Goal: Information Seeking & Learning: Learn about a topic

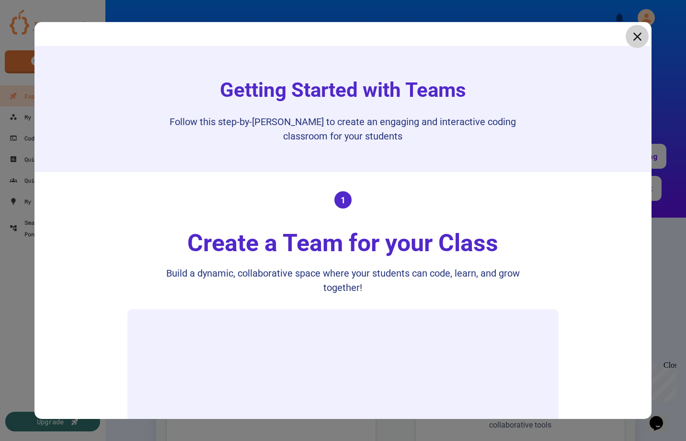
click at [638, 37] on icon at bounding box center [638, 36] width 9 height 9
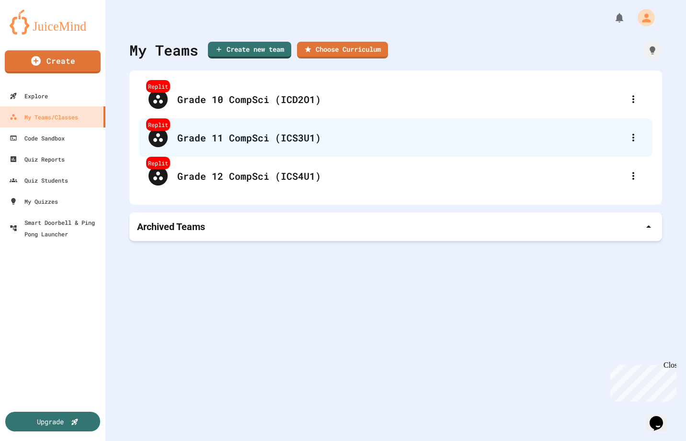
click at [284, 139] on div "Grade 11 CompSci (ICS3U1)" at bounding box center [400, 137] width 447 height 14
click at [282, 133] on div "Grade 11 CompSci (ICS3U1)" at bounding box center [400, 137] width 447 height 14
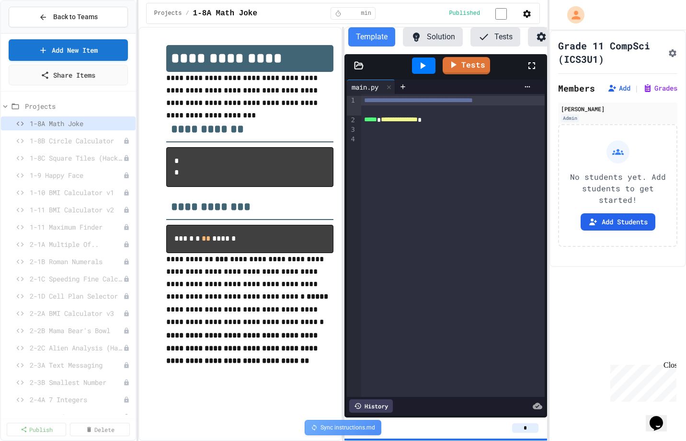
click at [669, 50] on icon "Assignment Settings" at bounding box center [673, 53] width 10 height 10
click at [62, 139] on span "1-8B Circle Calculator" at bounding box center [72, 141] width 84 height 10
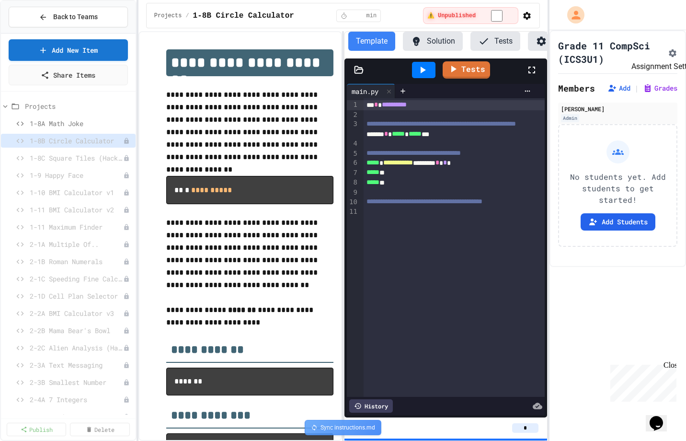
click at [669, 50] on icon "Assignment Settings" at bounding box center [673, 53] width 8 height 8
click at [59, 157] on span "1-8C Square Tiles (Hacker Level!)" at bounding box center [72, 158] width 84 height 10
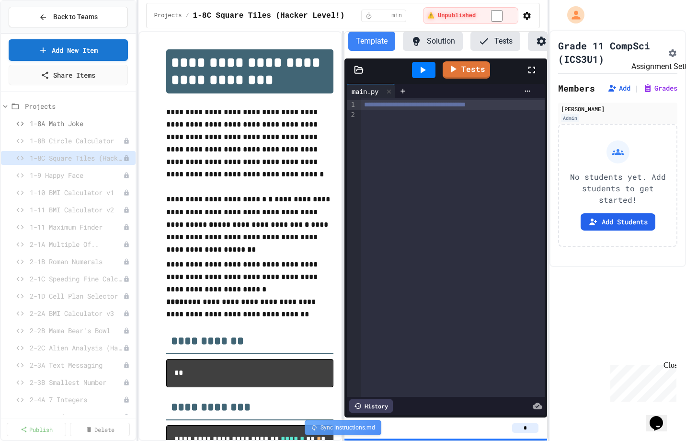
click at [672, 58] on button "Assignment Settings" at bounding box center [673, 52] width 10 height 12
click at [70, 14] on span "Back to Teams" at bounding box center [75, 17] width 45 height 10
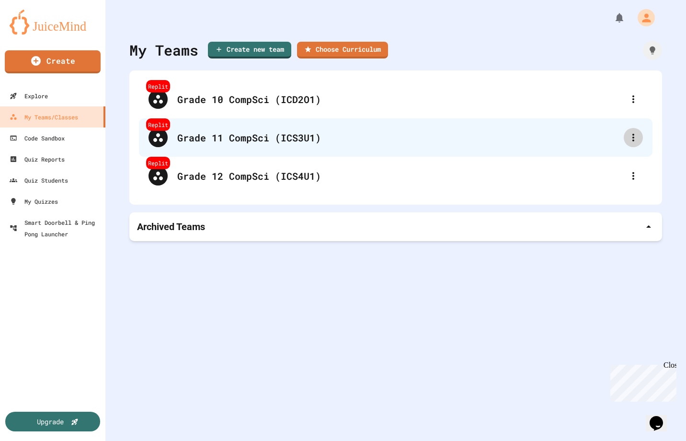
click at [635, 139] on icon at bounding box center [634, 138] width 12 height 12
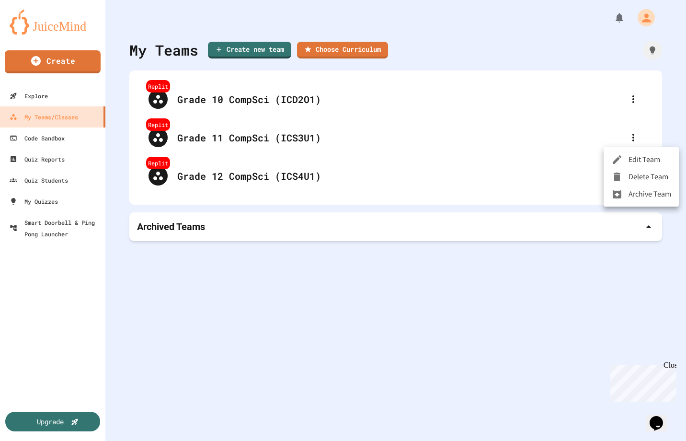
click at [641, 161] on li "Edit Team" at bounding box center [641, 159] width 75 height 17
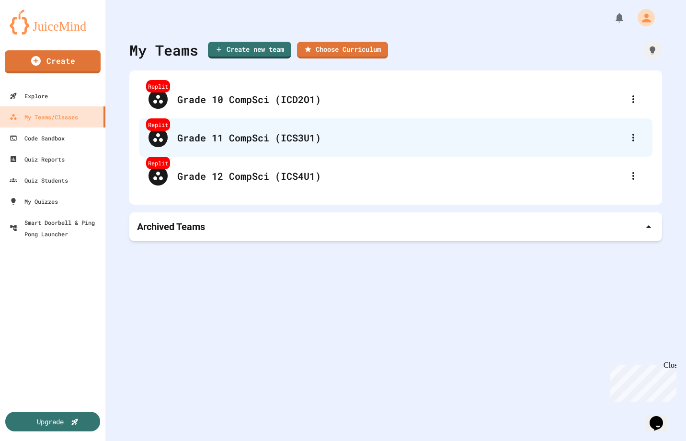
click at [217, 142] on div "Grade 11 CompSci (ICS3U1)" at bounding box center [400, 137] width 447 height 14
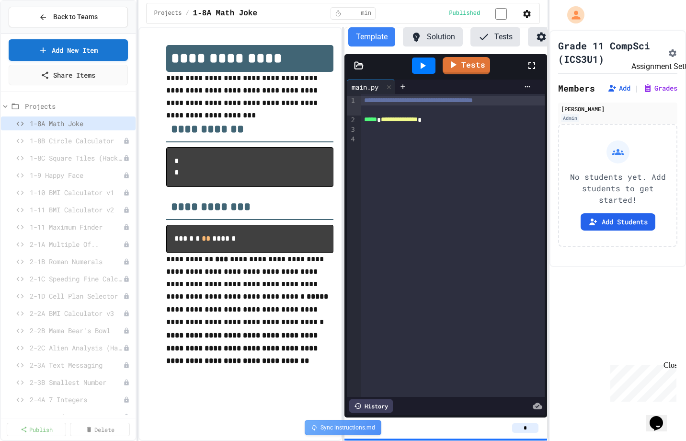
click at [669, 53] on icon "Assignment Settings" at bounding box center [673, 53] width 10 height 10
click at [83, 139] on span "1-8B Circle Calculator" at bounding box center [72, 141] width 84 height 10
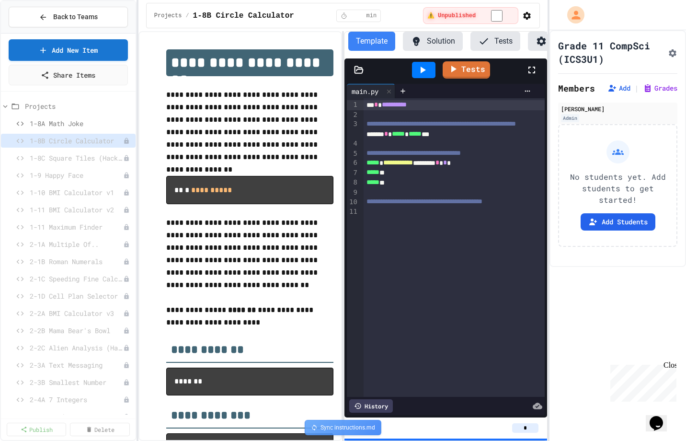
click at [670, 55] on icon "Assignment Settings" at bounding box center [673, 53] width 10 height 10
click at [71, 160] on span "1-8C Square Tiles (Hacker Level!)" at bounding box center [72, 158] width 84 height 10
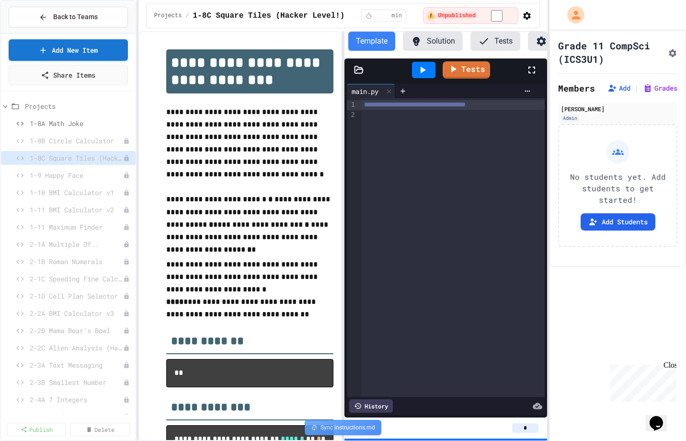
click at [668, 52] on icon "Assignment Settings" at bounding box center [673, 53] width 10 height 10
click at [58, 177] on span "1-9 Happy Face" at bounding box center [72, 175] width 84 height 10
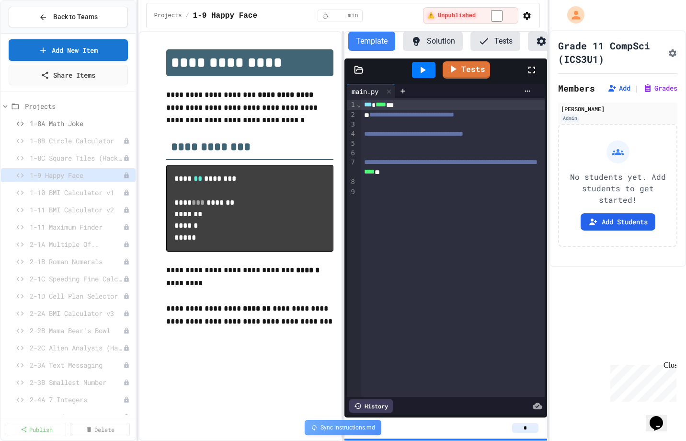
click at [670, 54] on icon "Assignment Settings" at bounding box center [673, 53] width 8 height 8
click at [71, 193] on span "1-10 BMI Calculator v1" at bounding box center [72, 192] width 84 height 10
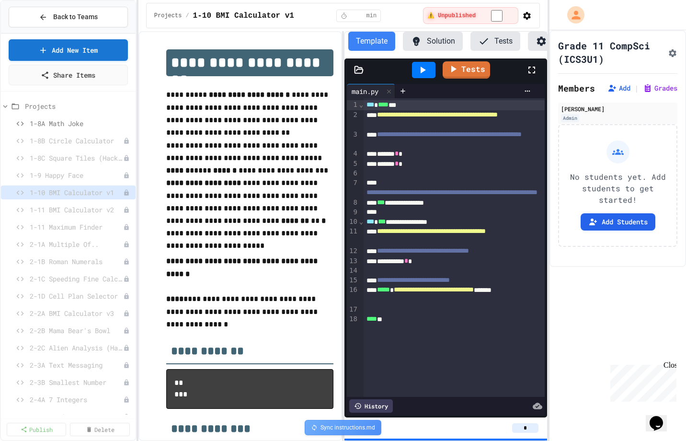
click at [669, 52] on icon "Assignment Settings" at bounding box center [673, 53] width 8 height 8
click at [89, 216] on div "1-11 BMI Calculator v2" at bounding box center [68, 210] width 135 height 14
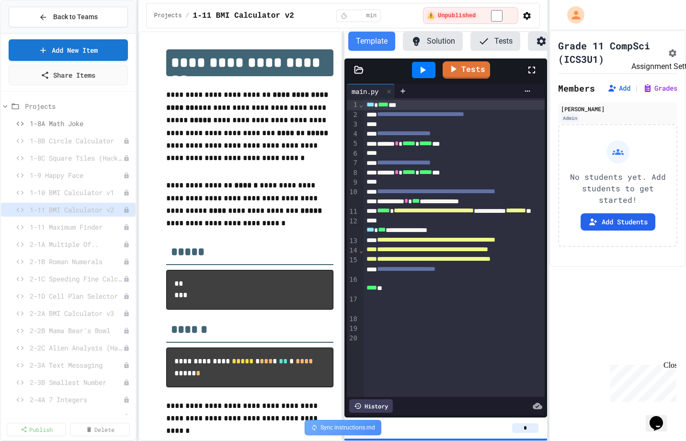
click at [670, 57] on button "Assignment Settings" at bounding box center [673, 52] width 10 height 12
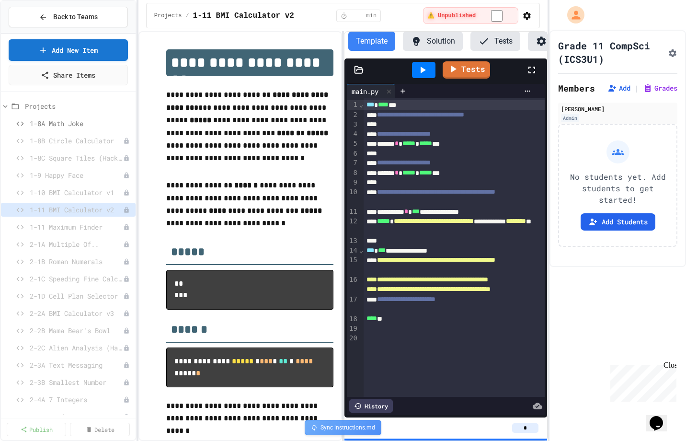
scroll to position [515, 0]
click at [69, 227] on span "1-11 Maximum Finder" at bounding box center [72, 227] width 84 height 10
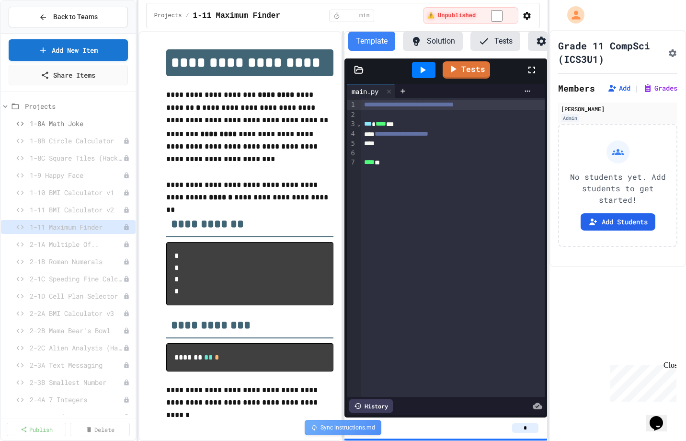
click at [671, 52] on icon "Assignment Settings" at bounding box center [673, 53] width 8 height 8
click at [64, 243] on span "2-1A Multiple Of.." at bounding box center [72, 244] width 84 height 10
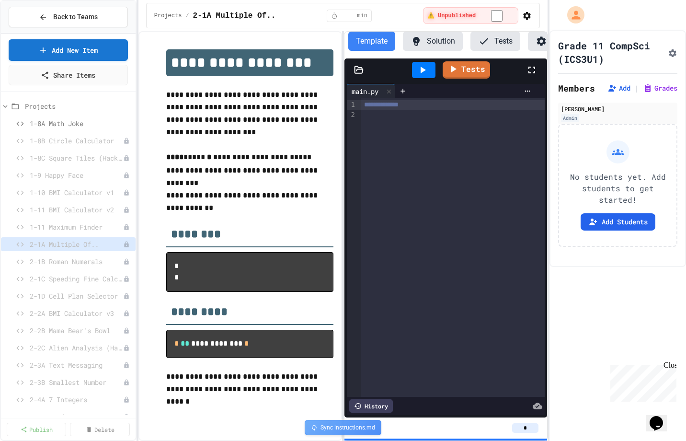
click at [668, 52] on icon "Assignment Settings" at bounding box center [673, 53] width 10 height 10
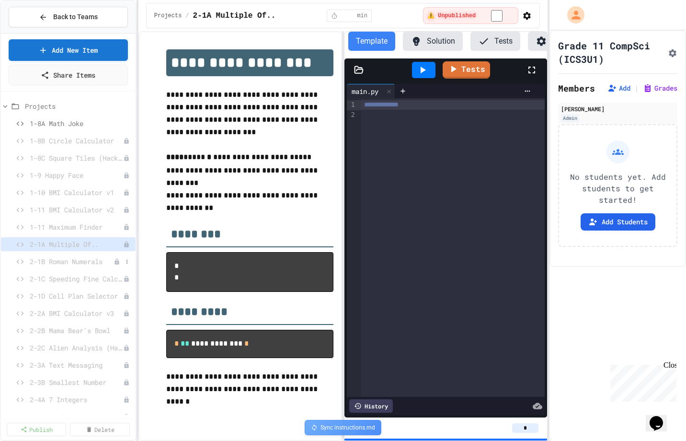
click at [101, 261] on span "2-1B Roman Numerals" at bounding box center [72, 261] width 84 height 10
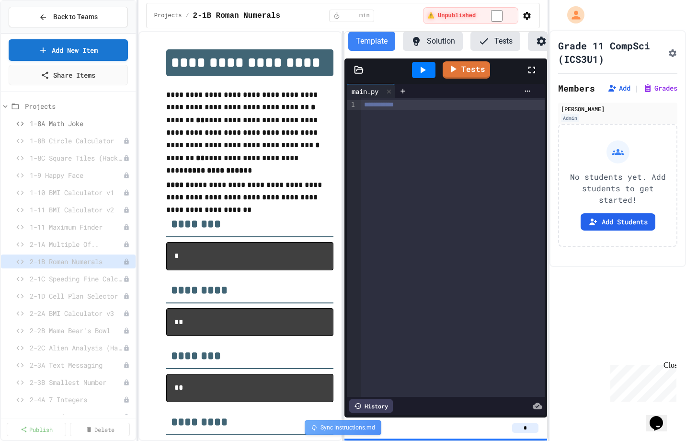
click at [671, 56] on icon "Assignment Settings" at bounding box center [673, 53] width 10 height 10
click at [80, 274] on span "2-1C Speeding Fine Calculator" at bounding box center [72, 279] width 84 height 10
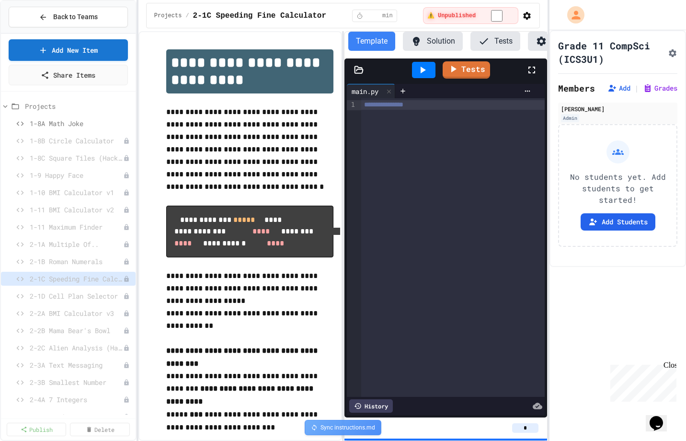
click at [669, 52] on icon "Assignment Settings" at bounding box center [673, 53] width 10 height 10
click at [68, 296] on span "2-1D Cell Plan Selector" at bounding box center [72, 296] width 84 height 10
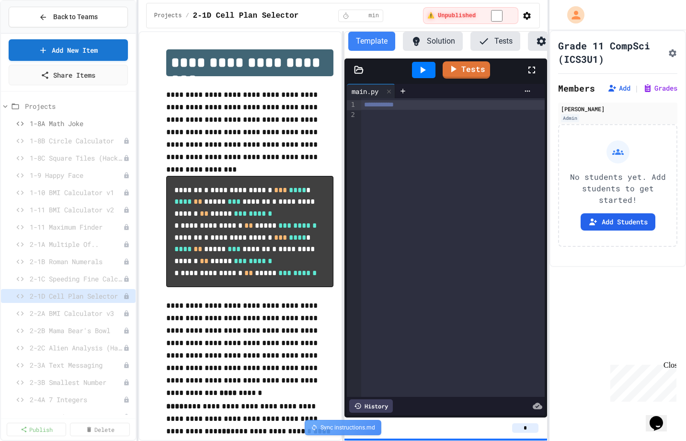
click at [670, 52] on icon "Assignment Settings" at bounding box center [673, 53] width 10 height 10
click at [74, 315] on span "2-2A BMI Calculator v3" at bounding box center [72, 313] width 84 height 10
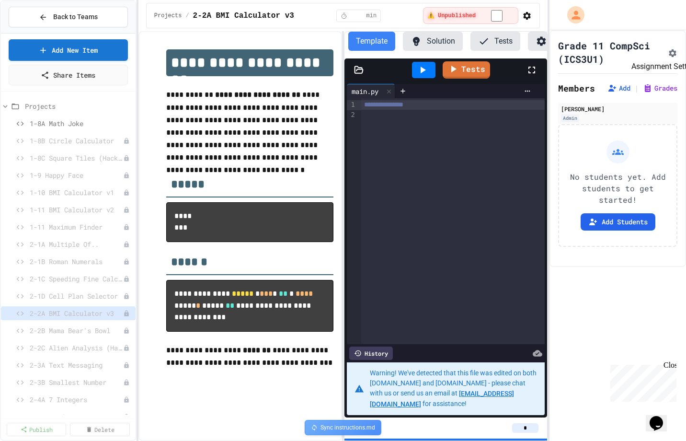
click at [672, 48] on icon "Assignment Settings" at bounding box center [673, 53] width 10 height 10
click at [57, 328] on span "2-2B Mama Bear's Bowl" at bounding box center [72, 330] width 84 height 10
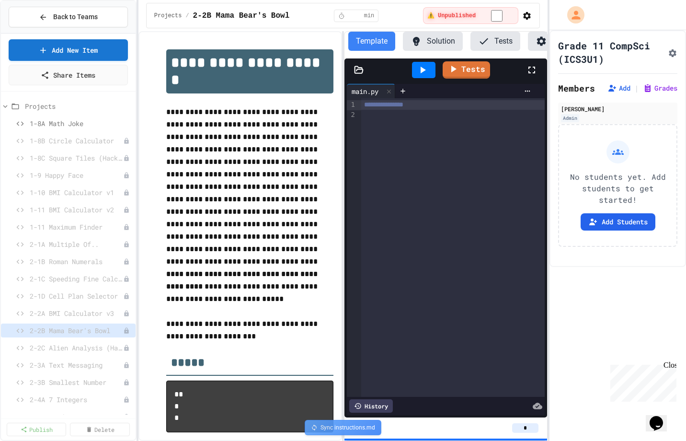
click at [671, 53] on icon "Assignment Settings" at bounding box center [673, 53] width 8 height 8
click at [65, 340] on div "2-2B Mama Bear's Bowl" at bounding box center [68, 331] width 135 height 17
click at [64, 346] on span "2-2C Alien Analysis (Hacker Level!)" at bounding box center [72, 348] width 84 height 10
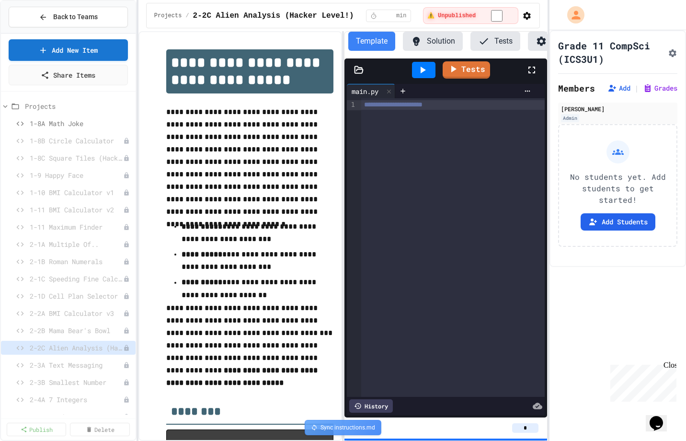
click at [668, 53] on icon "Assignment Settings" at bounding box center [673, 53] width 10 height 10
click at [55, 365] on span "2-3A Text Messaging" at bounding box center [72, 365] width 84 height 10
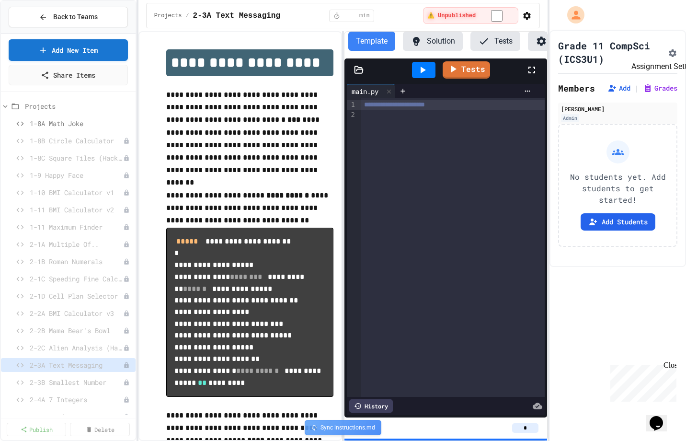
click at [670, 53] on icon "Assignment Settings" at bounding box center [673, 53] width 8 height 8
click at [80, 381] on span "2-3B Smallest Number" at bounding box center [72, 382] width 84 height 10
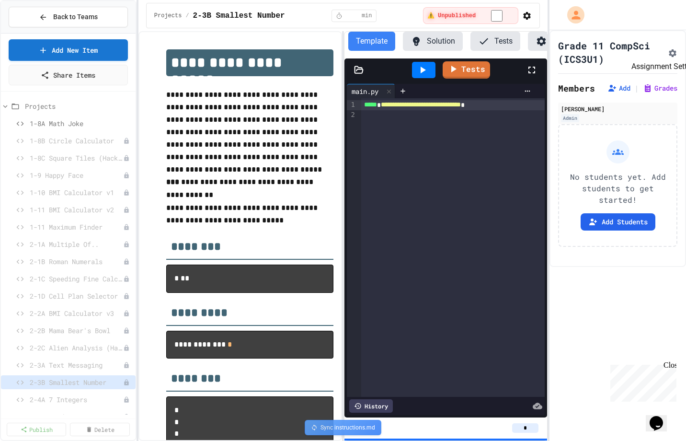
click at [670, 51] on icon "Assignment Settings" at bounding box center [673, 53] width 10 height 10
click at [55, 397] on span "2-4A 7 Integers" at bounding box center [72, 399] width 84 height 10
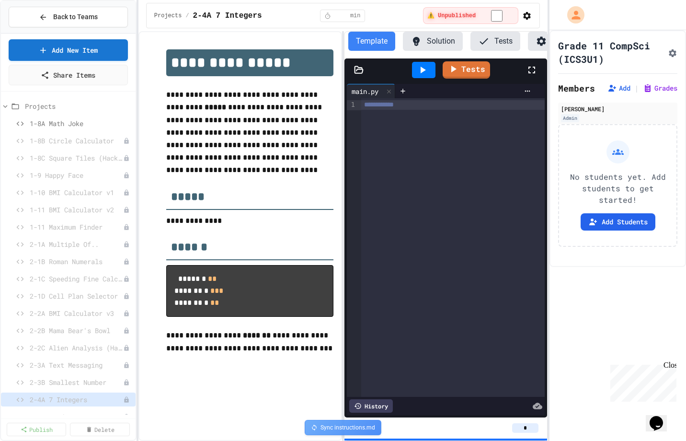
click at [669, 52] on icon "Assignment Settings" at bounding box center [673, 53] width 10 height 10
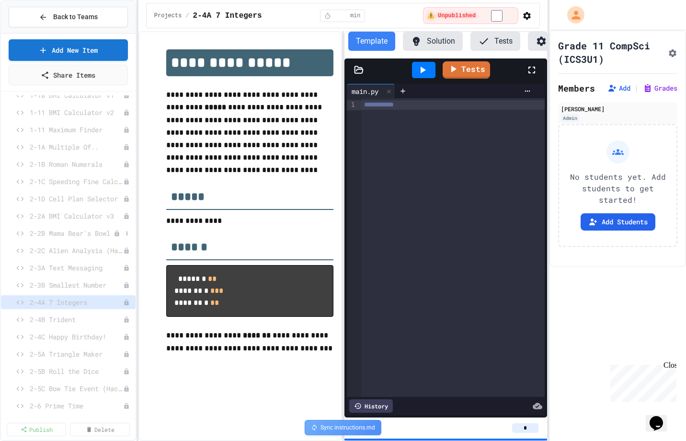
scroll to position [100, 0]
click at [58, 318] on span "2-4B Trident" at bounding box center [72, 316] width 84 height 10
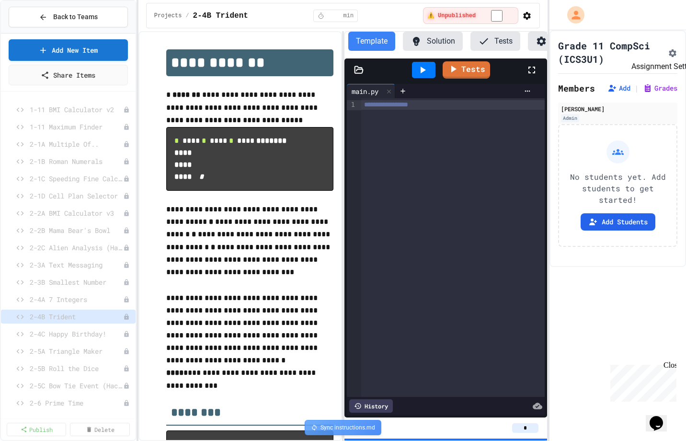
click at [669, 50] on icon "Assignment Settings" at bounding box center [673, 53] width 8 height 8
click at [70, 337] on span "2-4C Happy Birthday!" at bounding box center [72, 334] width 84 height 10
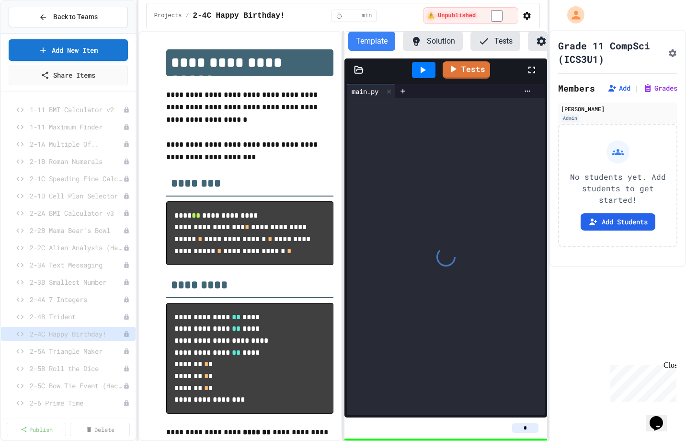
click at [673, 54] on icon "Assignment Settings" at bounding box center [673, 53] width 10 height 10
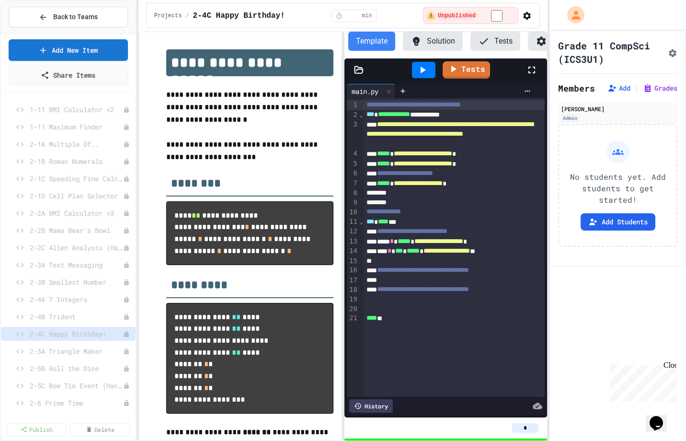
scroll to position [343, 0]
click at [83, 349] on span "2-5A Triangle Maker" at bounding box center [72, 351] width 84 height 10
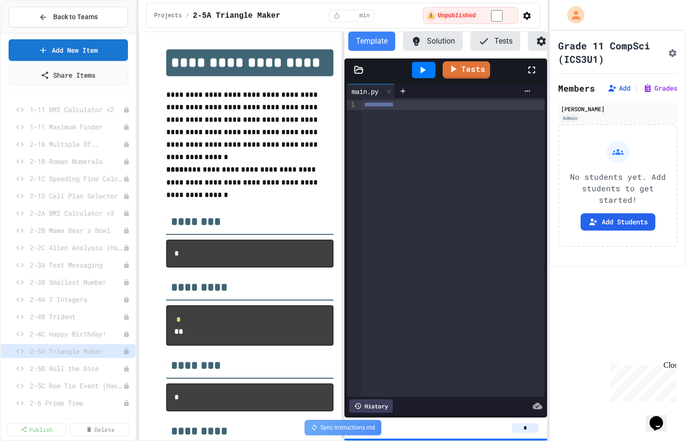
click at [669, 53] on icon "Assignment Settings" at bounding box center [673, 53] width 8 height 8
click at [56, 367] on span "2-5B Roll the Dice" at bounding box center [72, 368] width 84 height 10
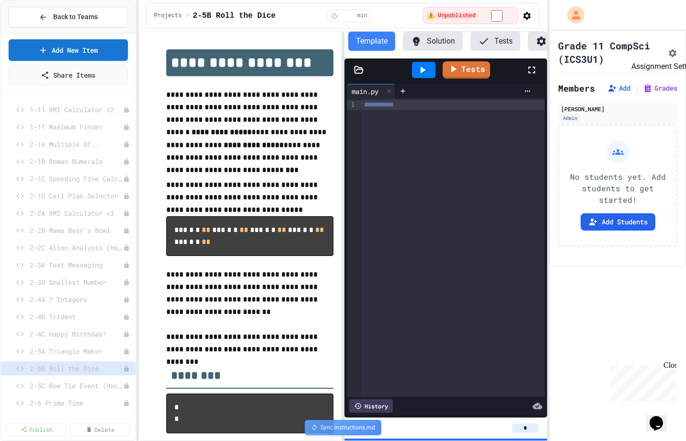
click at [672, 54] on icon "Assignment Settings" at bounding box center [673, 53] width 10 height 10
click at [81, 383] on span "2-5C Bow Tie Event (Hacker Level!)" at bounding box center [72, 385] width 84 height 10
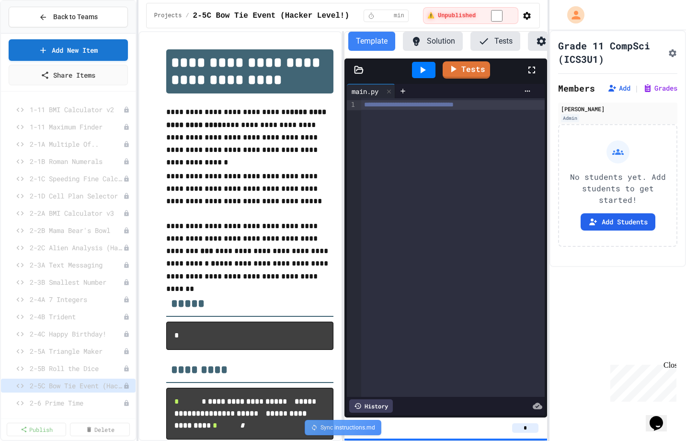
click at [668, 53] on icon "Assignment Settings" at bounding box center [673, 53] width 10 height 10
click at [69, 398] on span "2-6 Prime Time" at bounding box center [72, 403] width 84 height 10
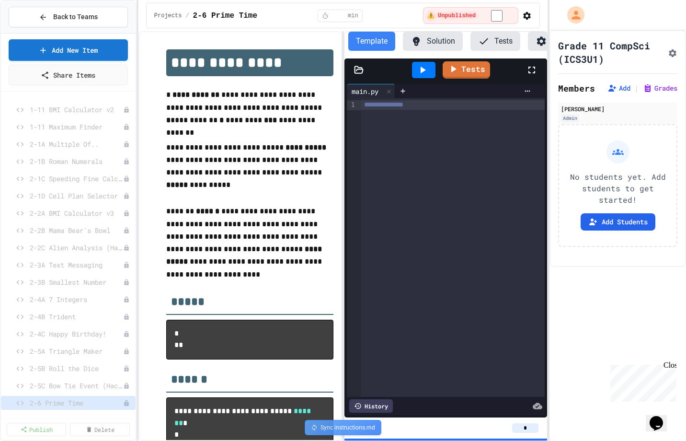
click at [670, 52] on icon "Assignment Settings" at bounding box center [673, 53] width 10 height 10
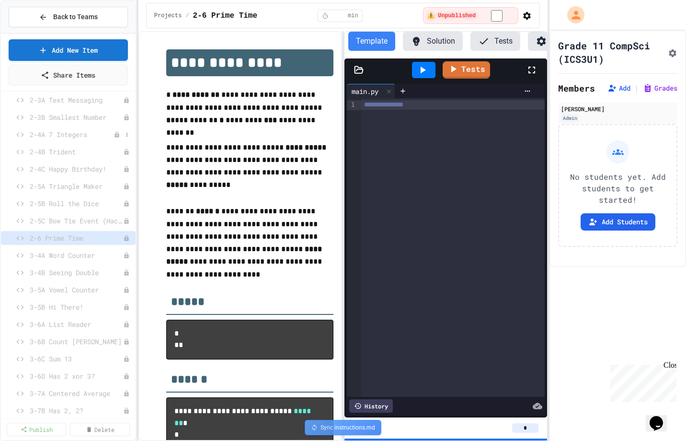
scroll to position [363, 0]
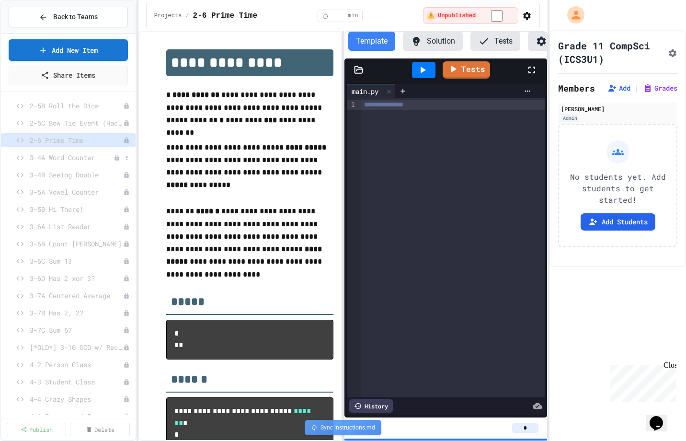
click at [74, 156] on span "3-4A Word Counter" at bounding box center [72, 157] width 84 height 10
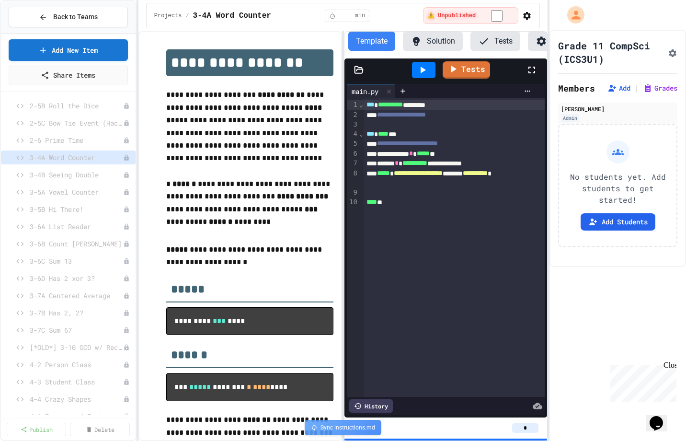
click at [671, 54] on icon "Assignment Settings" at bounding box center [673, 53] width 8 height 8
click at [65, 175] on span "3-4B Seeing Double" at bounding box center [72, 175] width 84 height 10
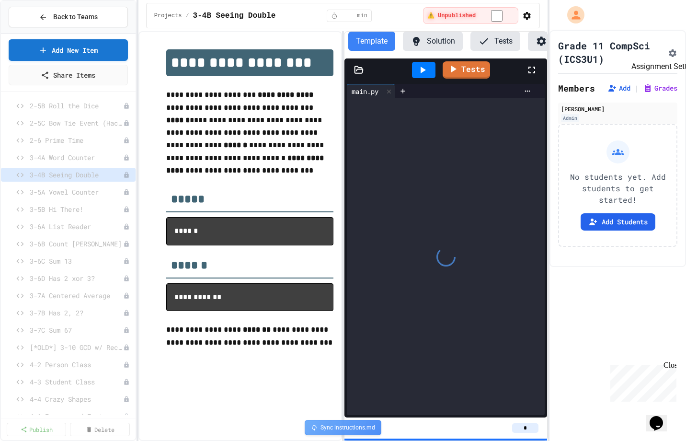
click at [668, 51] on icon "Assignment Settings" at bounding box center [673, 53] width 10 height 10
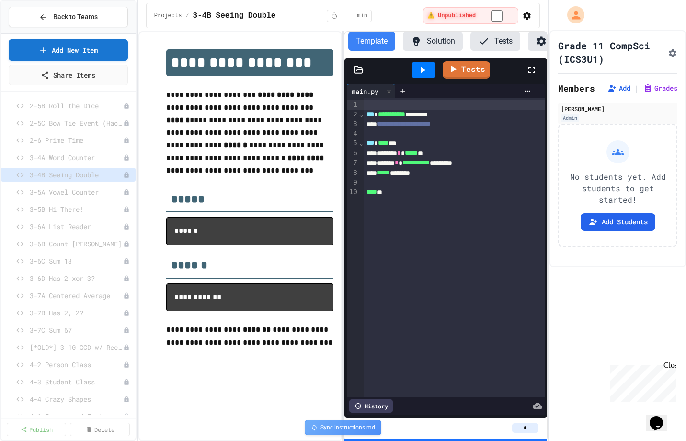
scroll to position [379, 0]
click at [59, 190] on span "3-5A Vowel Counter" at bounding box center [72, 192] width 84 height 10
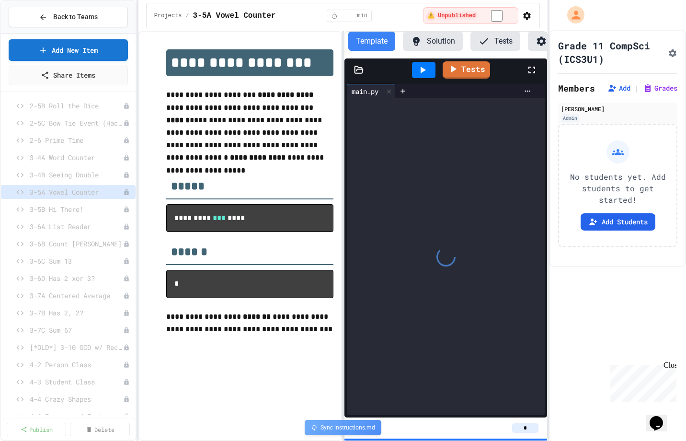
click at [668, 52] on icon "Assignment Settings" at bounding box center [673, 53] width 10 height 10
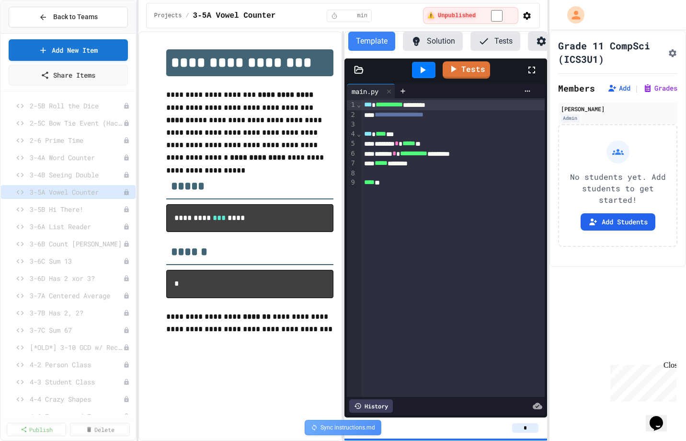
scroll to position [376, 0]
click at [66, 210] on span "3-5B Hi There!" at bounding box center [72, 209] width 84 height 10
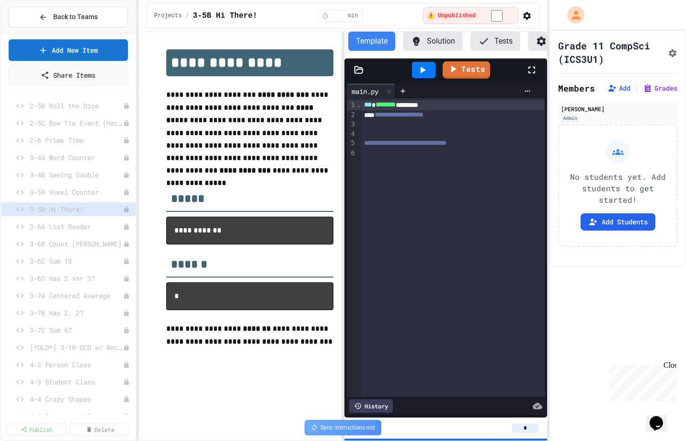
click at [668, 49] on icon "Assignment Settings" at bounding box center [673, 53] width 10 height 10
click at [54, 223] on span "3-6A List Reader" at bounding box center [72, 226] width 84 height 10
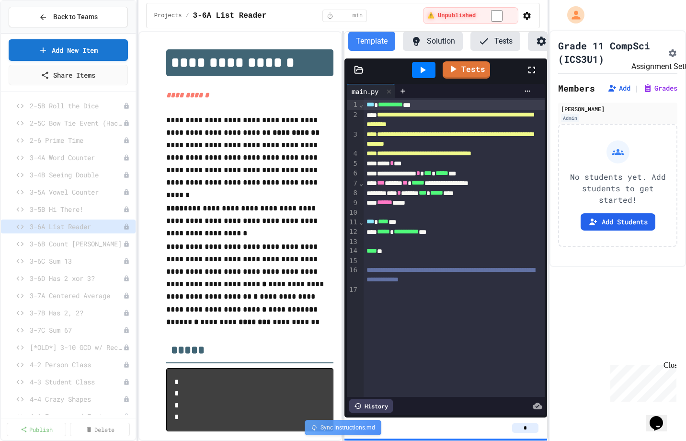
click at [673, 51] on button "Assignment Settings" at bounding box center [673, 52] width 10 height 12
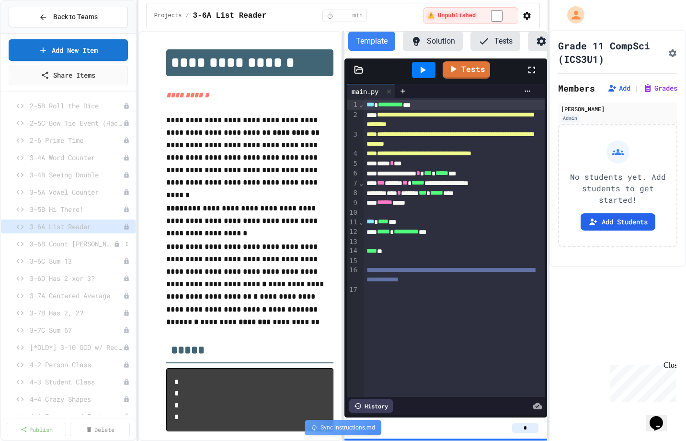
click at [54, 246] on span "3-6B Count [PERSON_NAME]" at bounding box center [72, 244] width 84 height 10
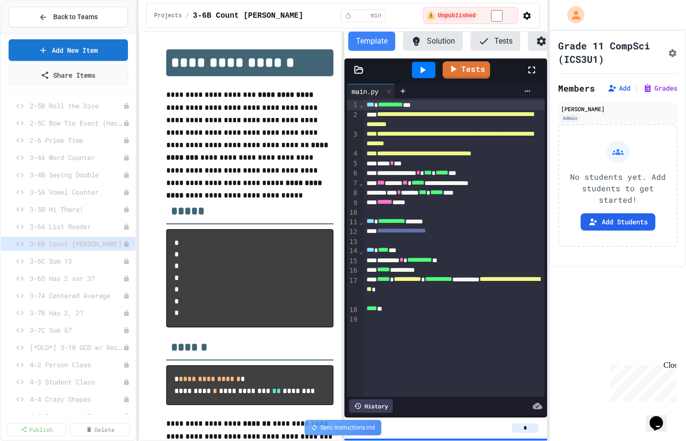
click at [668, 49] on icon "Assignment Settings" at bounding box center [673, 53] width 10 height 10
click at [49, 259] on span "3-6C Sum 13" at bounding box center [72, 261] width 84 height 10
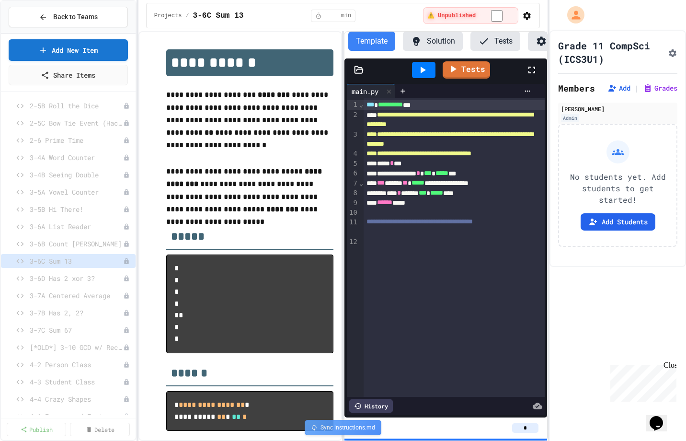
click at [668, 54] on icon "Assignment Settings" at bounding box center [673, 53] width 10 height 10
click at [94, 277] on span "3-6D Has 2 xor 3?" at bounding box center [72, 278] width 84 height 10
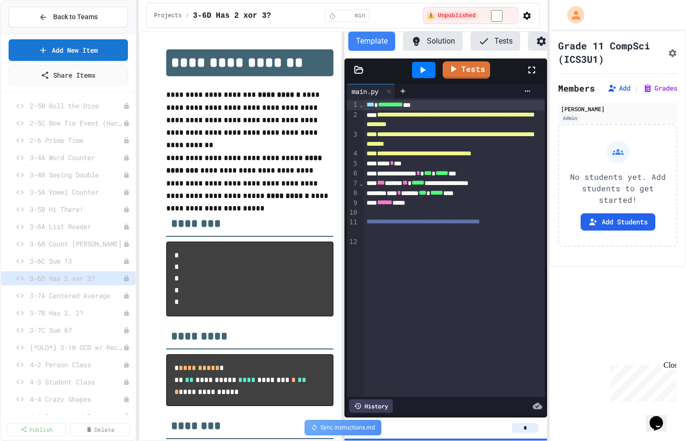
click at [672, 51] on icon "Assignment Settings" at bounding box center [673, 53] width 8 height 8
click at [50, 295] on span "3-7A Centered Average" at bounding box center [72, 295] width 84 height 10
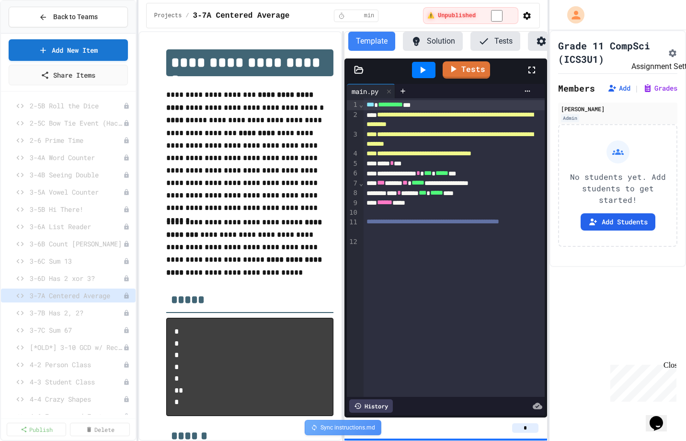
click at [671, 54] on icon "Assignment Settings" at bounding box center [673, 53] width 8 height 8
click at [68, 311] on span "3-7B Has 2, 2?" at bounding box center [72, 313] width 84 height 10
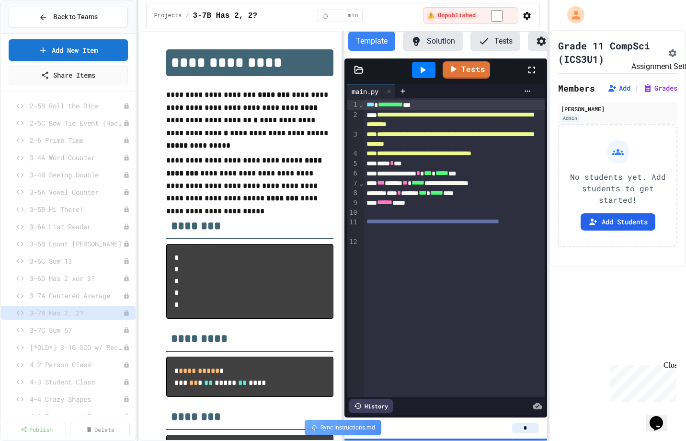
click at [671, 51] on icon "Assignment Settings" at bounding box center [673, 53] width 8 height 8
click at [48, 324] on div "3-7C Sum 67" at bounding box center [68, 330] width 135 height 14
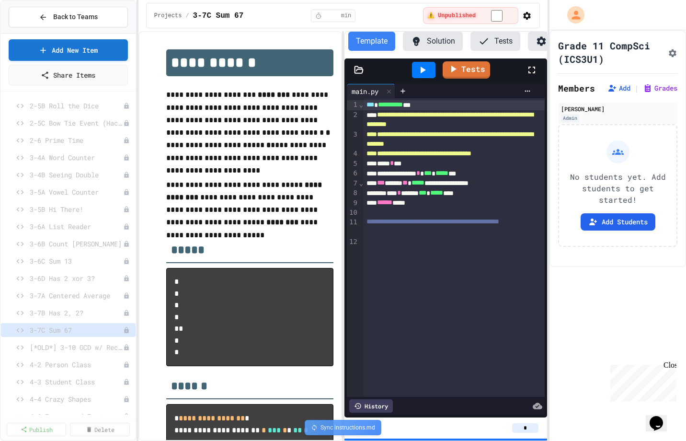
click at [672, 52] on icon "Assignment Settings" at bounding box center [673, 53] width 10 height 10
click at [72, 346] on span "[*OLD*] 3-10 GCD w/ Recursion" at bounding box center [72, 347] width 84 height 10
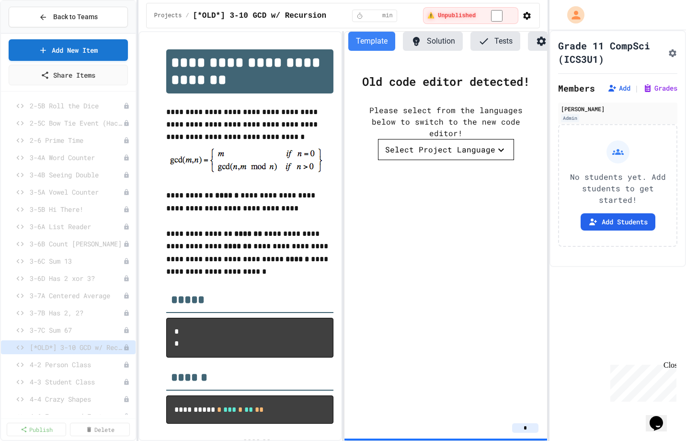
click at [672, 52] on icon "Assignment Settings" at bounding box center [673, 53] width 10 height 10
click at [472, 155] on div "Select Project Language" at bounding box center [440, 150] width 110 height 12
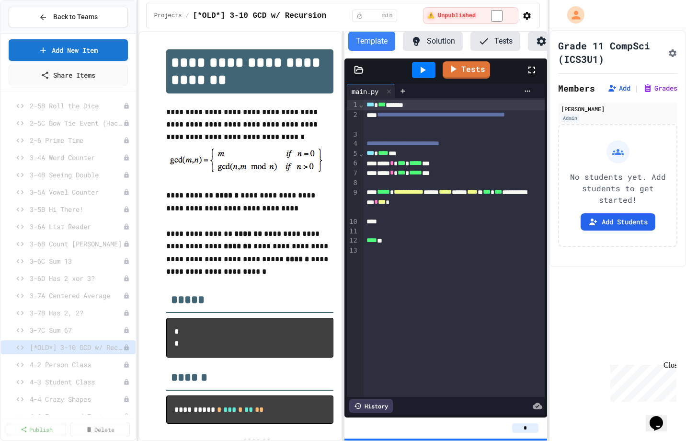
click at [63, 371] on div "4-2 Person Class" at bounding box center [68, 365] width 135 height 17
click at [63, 363] on span "4-2 Person Class" at bounding box center [72, 364] width 84 height 10
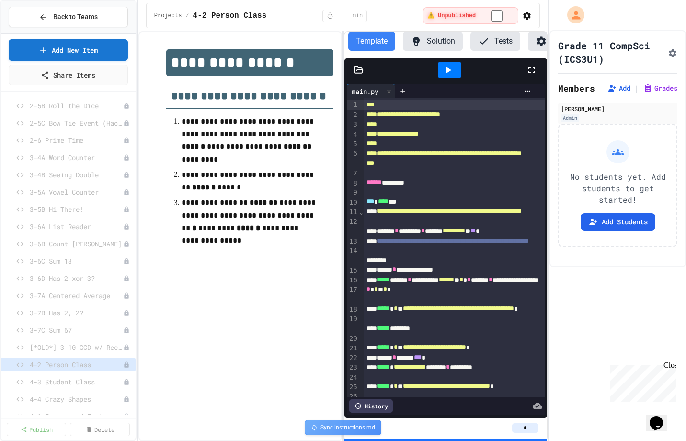
click at [669, 55] on icon "Assignment Settings" at bounding box center [673, 53] width 8 height 8
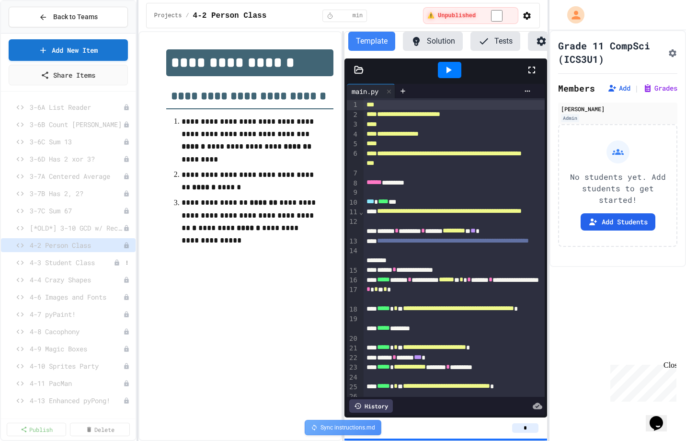
click at [60, 265] on span "4-3 Student Class" at bounding box center [72, 262] width 84 height 10
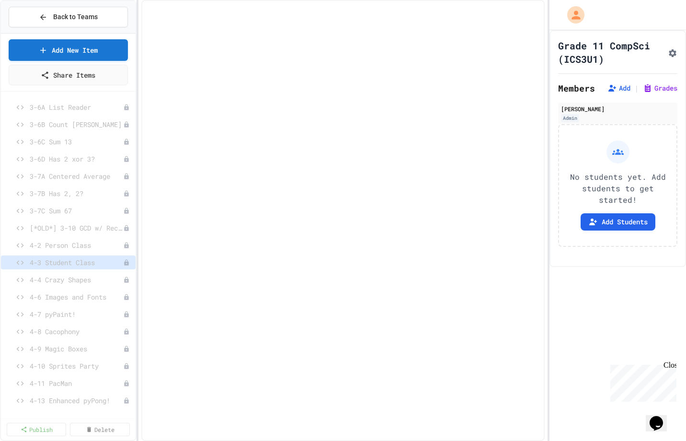
scroll to position [474, 0]
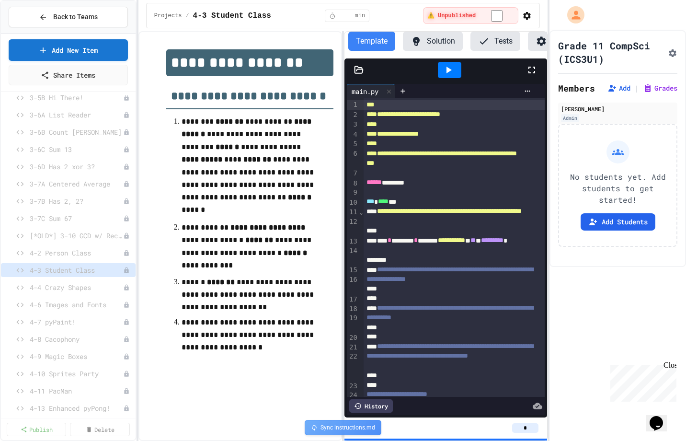
click at [672, 49] on icon "Assignment Settings" at bounding box center [673, 53] width 10 height 10
click at [64, 298] on div "4-6 Images and Fonts" at bounding box center [68, 305] width 135 height 14
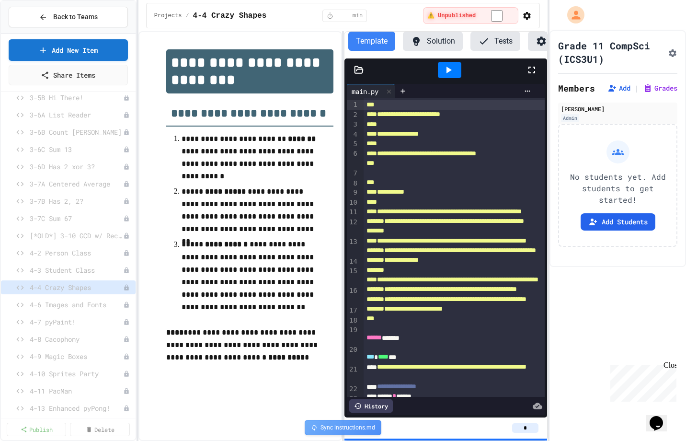
click at [668, 51] on icon "Assignment Settings" at bounding box center [673, 53] width 10 height 10
click at [47, 301] on span "4-6 Images and Fonts" at bounding box center [72, 305] width 84 height 10
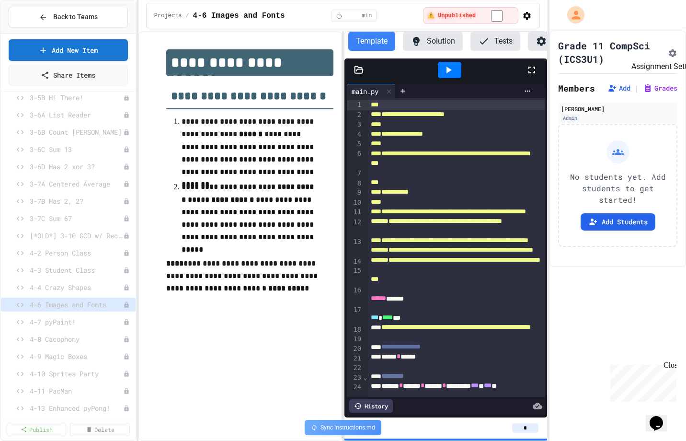
click at [673, 51] on icon "Assignment Settings" at bounding box center [673, 53] width 10 height 10
click at [49, 319] on span "4-7 pyPaint!" at bounding box center [72, 322] width 84 height 10
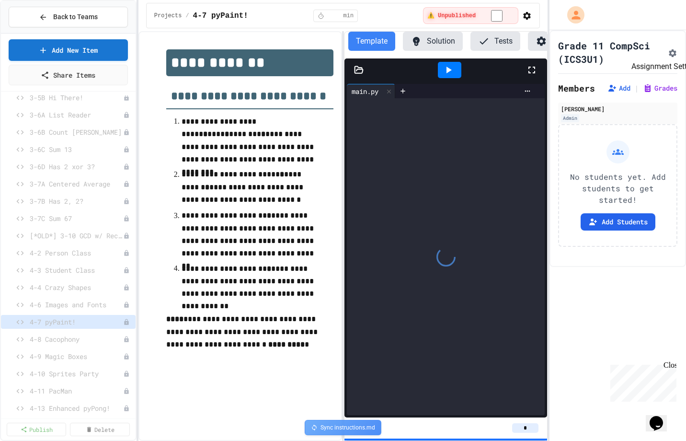
click at [672, 52] on icon "Assignment Settings" at bounding box center [673, 53] width 10 height 10
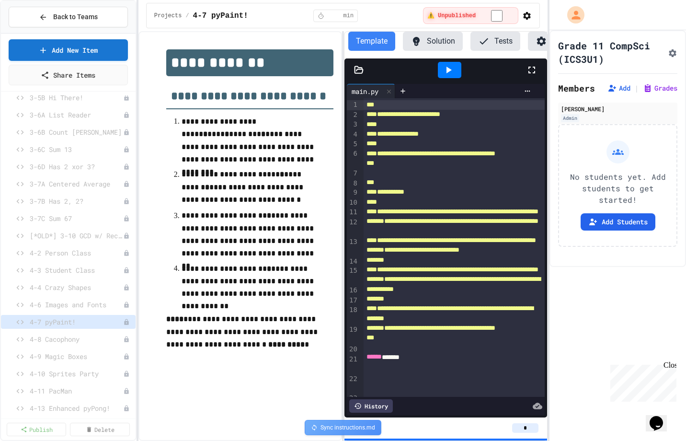
scroll to position [405, 0]
click at [61, 337] on span "4-8 Cacophony" at bounding box center [72, 339] width 84 height 10
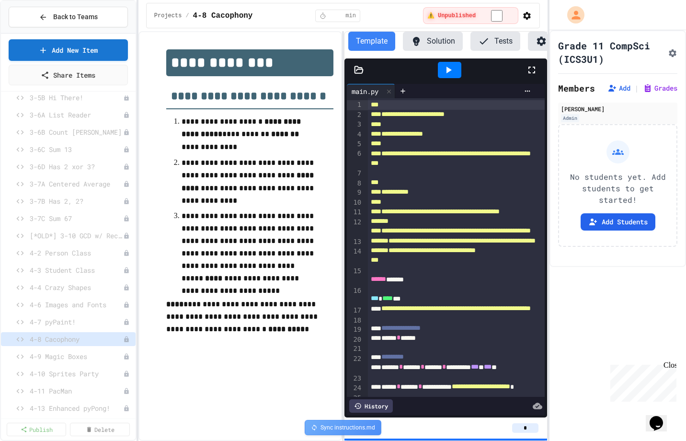
click at [669, 53] on icon "Assignment Settings" at bounding box center [673, 53] width 10 height 10
click at [72, 354] on span "4-9 Magic Boxes" at bounding box center [72, 356] width 84 height 10
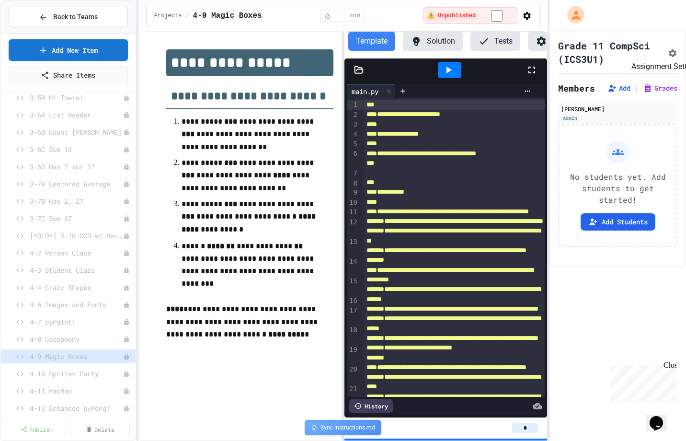
click at [668, 51] on icon "Assignment Settings" at bounding box center [673, 53] width 10 height 10
click at [58, 377] on span "4-10 Sprites Party" at bounding box center [72, 374] width 84 height 10
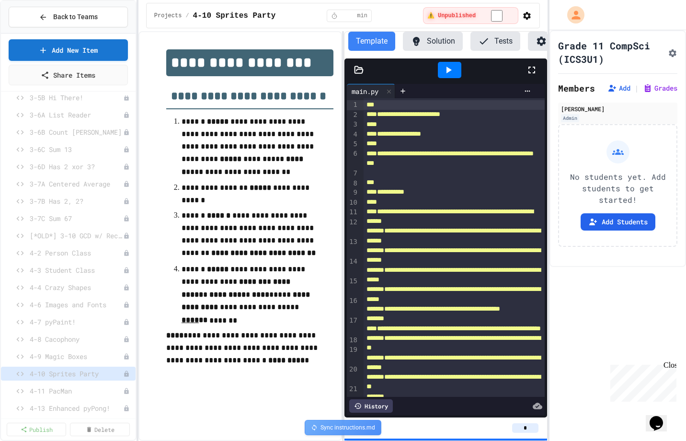
click at [668, 53] on icon "Assignment Settings" at bounding box center [673, 53] width 10 height 10
click at [62, 392] on span "4-11 PacMan" at bounding box center [72, 391] width 84 height 10
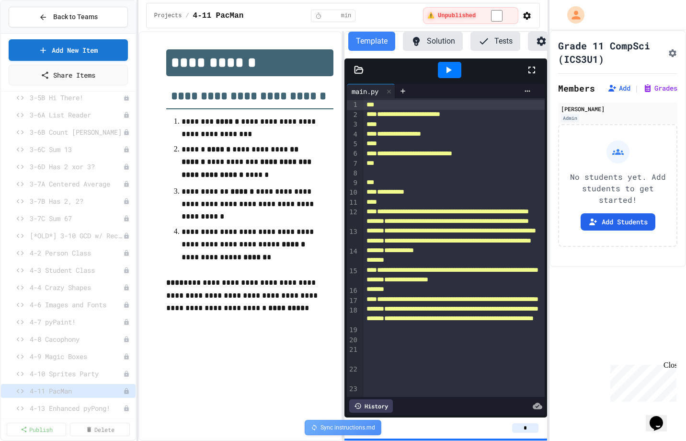
click at [668, 51] on icon "Assignment Settings" at bounding box center [673, 53] width 10 height 10
click at [55, 404] on span "4-13 Enhanced pyPong!" at bounding box center [72, 408] width 84 height 10
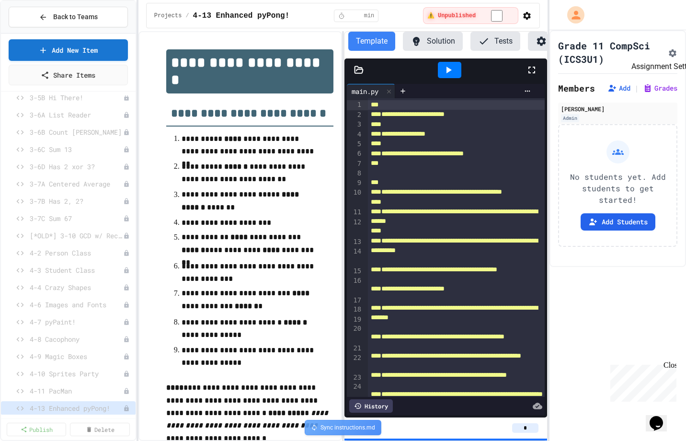
click at [668, 49] on icon "Assignment Settings" at bounding box center [673, 53] width 10 height 10
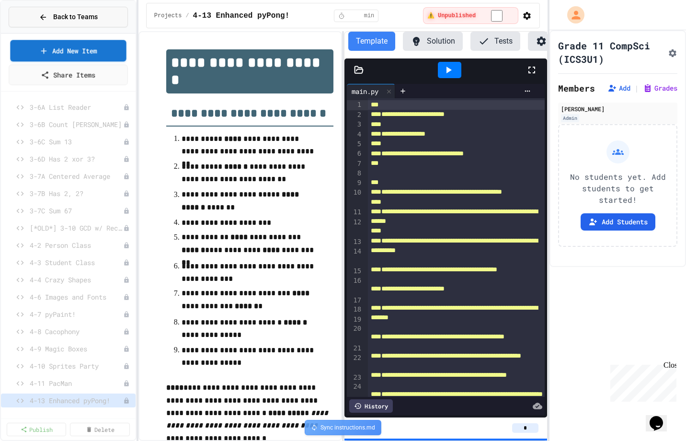
click at [70, 14] on span "Back to Teams" at bounding box center [75, 17] width 45 height 10
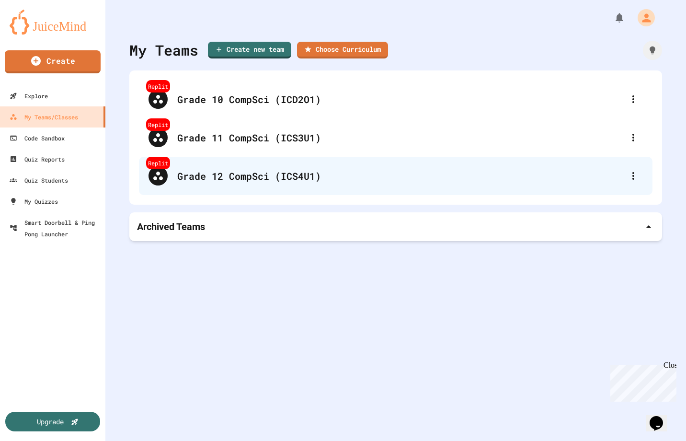
click at [207, 178] on div "Grade 12 CompSci (ICS4U1)" at bounding box center [400, 176] width 447 height 14
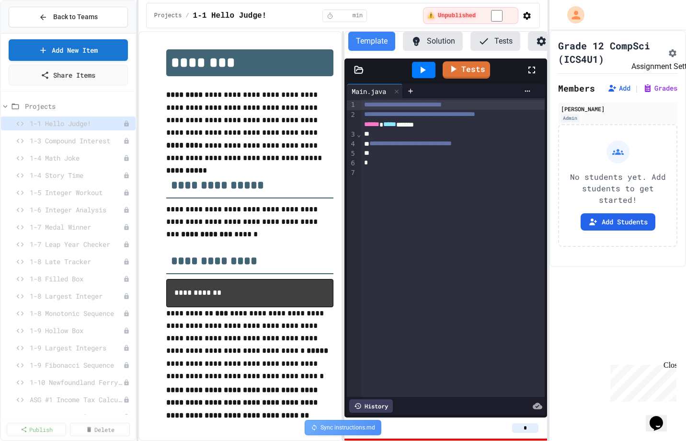
click at [670, 52] on icon "Assignment Settings" at bounding box center [673, 53] width 8 height 8
click at [85, 138] on span "1-3 Compound Interest" at bounding box center [72, 141] width 84 height 10
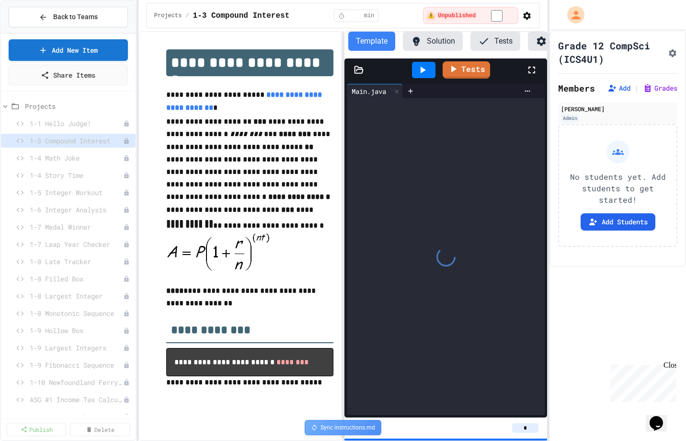
click at [668, 51] on icon "Assignment Settings" at bounding box center [673, 53] width 10 height 10
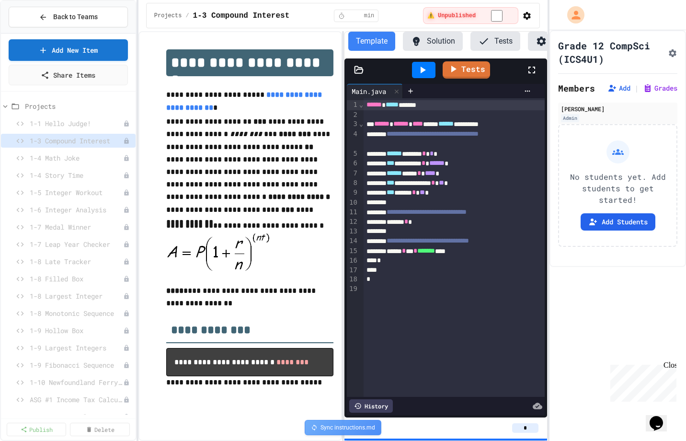
scroll to position [400, 0]
click at [70, 156] on span "1-4 Math Joke" at bounding box center [72, 158] width 84 height 10
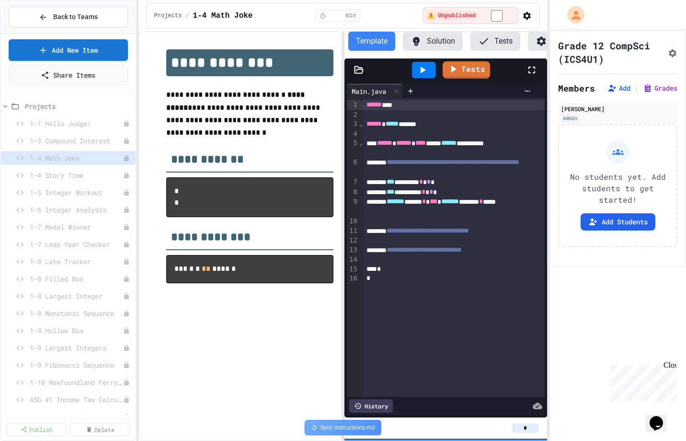
click at [670, 54] on icon "Assignment Settings" at bounding box center [673, 53] width 8 height 8
click at [61, 175] on span "1-4 Story Time" at bounding box center [72, 175] width 84 height 10
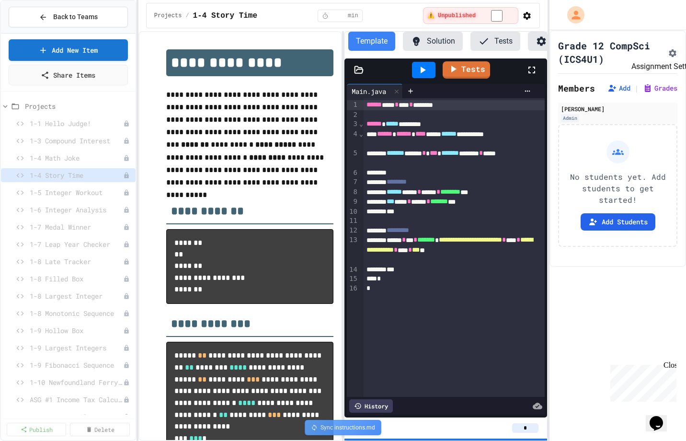
click at [668, 51] on icon "Assignment Settings" at bounding box center [673, 53] width 10 height 10
click at [62, 194] on span "1-5 Integer Workout" at bounding box center [72, 192] width 84 height 10
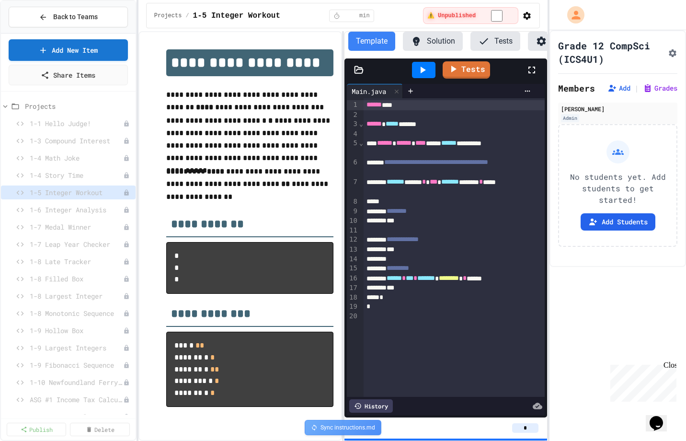
click at [669, 52] on icon "Assignment Settings" at bounding box center [673, 53] width 10 height 10
click at [52, 211] on span "1-6 Integer Analysis" at bounding box center [72, 210] width 84 height 10
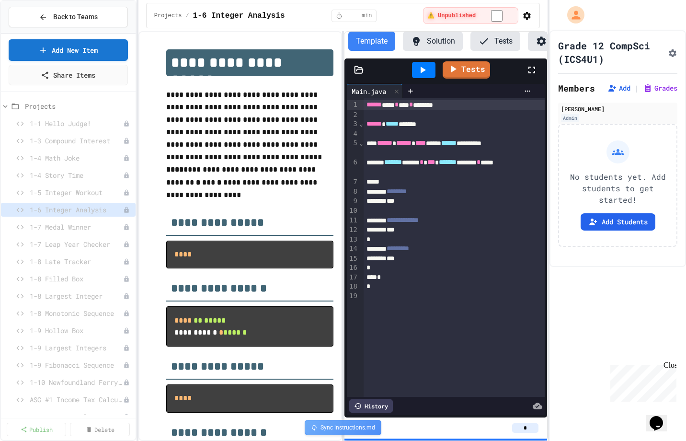
click at [669, 56] on icon "Assignment Settings" at bounding box center [673, 53] width 10 height 10
click at [73, 227] on span "1-7 Medal Winner" at bounding box center [72, 227] width 84 height 10
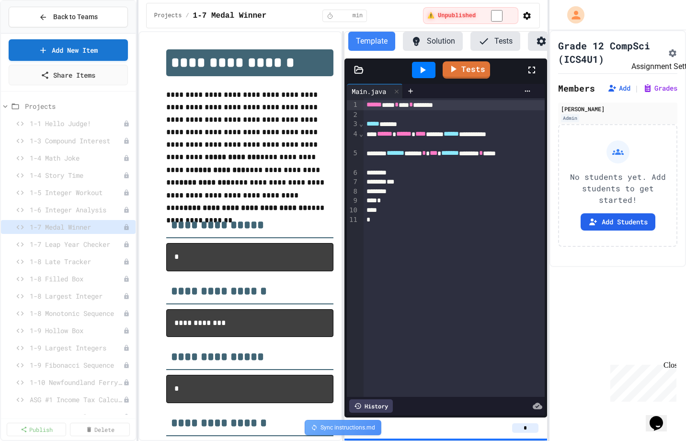
click at [668, 51] on icon "Assignment Settings" at bounding box center [673, 53] width 10 height 10
click at [79, 242] on span "1-7 Leap Year Checker" at bounding box center [72, 244] width 84 height 10
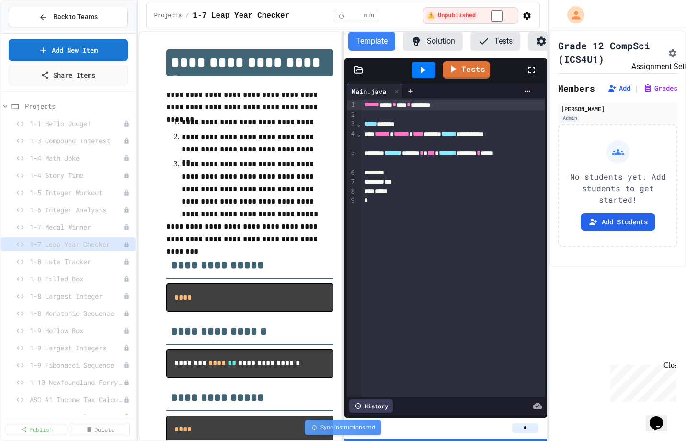
click at [668, 52] on icon "Assignment Settings" at bounding box center [673, 53] width 10 height 10
click at [63, 259] on span "1-8 Late Tracker" at bounding box center [72, 261] width 84 height 10
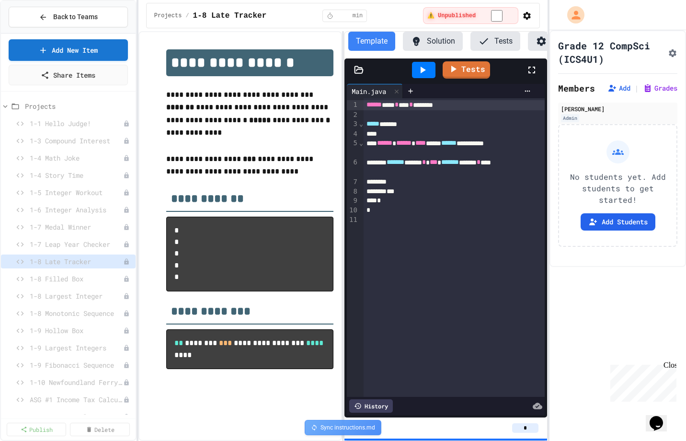
click at [670, 54] on icon "Assignment Settings" at bounding box center [673, 53] width 8 height 8
click at [69, 272] on div "1-8 Filled Box" at bounding box center [68, 279] width 135 height 14
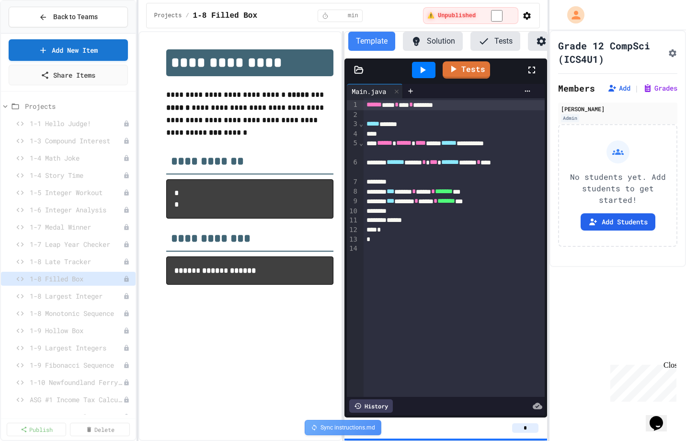
click at [669, 49] on icon "Assignment Settings" at bounding box center [673, 53] width 8 height 8
click at [71, 297] on span "1-8 Largest Integer" at bounding box center [72, 296] width 84 height 10
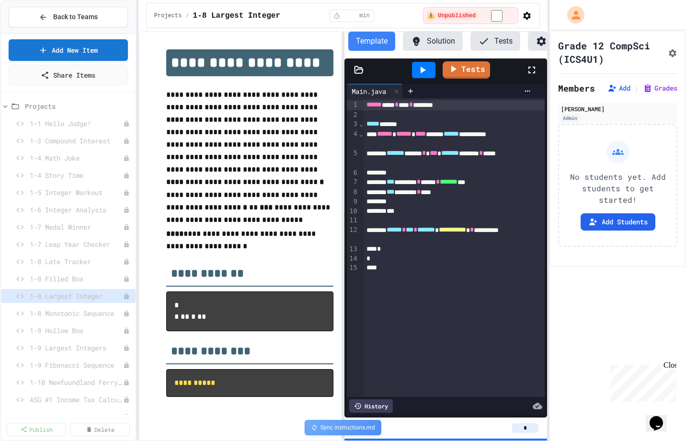
click at [669, 53] on icon "Assignment Settings" at bounding box center [673, 53] width 8 height 8
click at [71, 311] on span "1-8 Monotonic Sequence" at bounding box center [72, 313] width 84 height 10
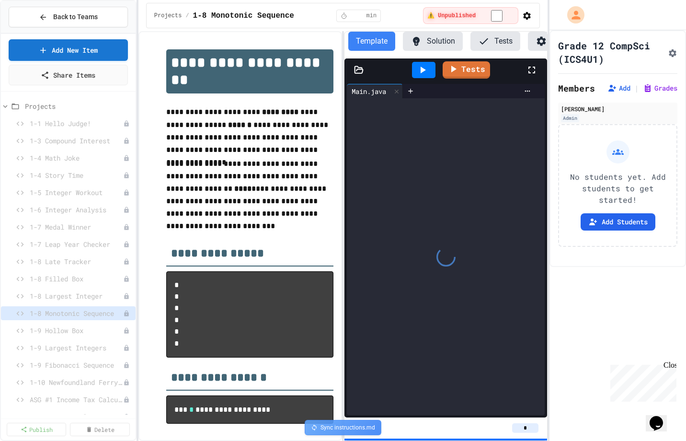
click at [668, 55] on icon "Assignment Settings" at bounding box center [673, 53] width 10 height 10
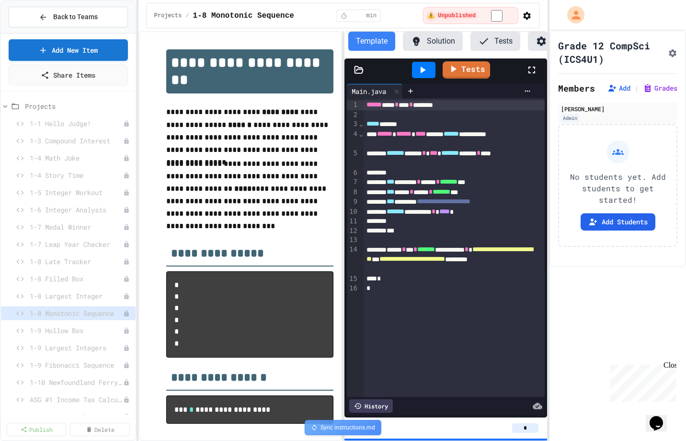
scroll to position [359, 0]
click at [64, 332] on span "1-9 Hollow Box" at bounding box center [72, 330] width 84 height 10
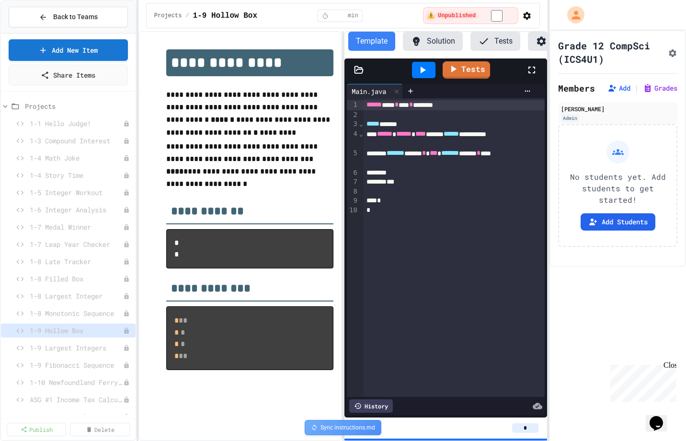
click at [669, 53] on icon "Assignment Settings" at bounding box center [673, 53] width 8 height 8
click at [72, 347] on span "1-9 Largest Integers" at bounding box center [72, 348] width 84 height 10
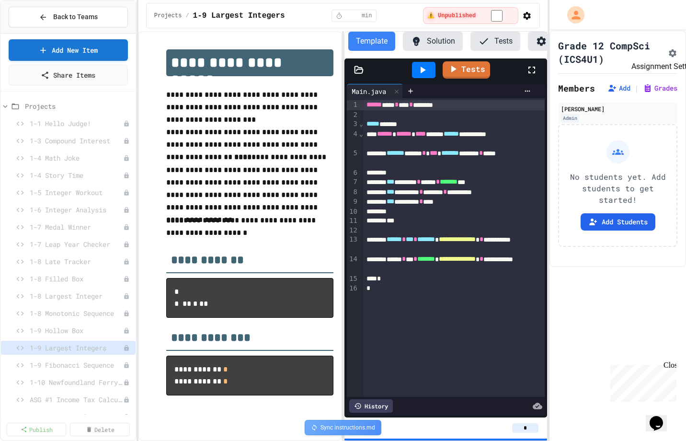
click at [670, 51] on icon "Assignment Settings" at bounding box center [673, 53] width 10 height 10
click at [66, 366] on span "1-9 Fibonacci Sequence" at bounding box center [72, 365] width 84 height 10
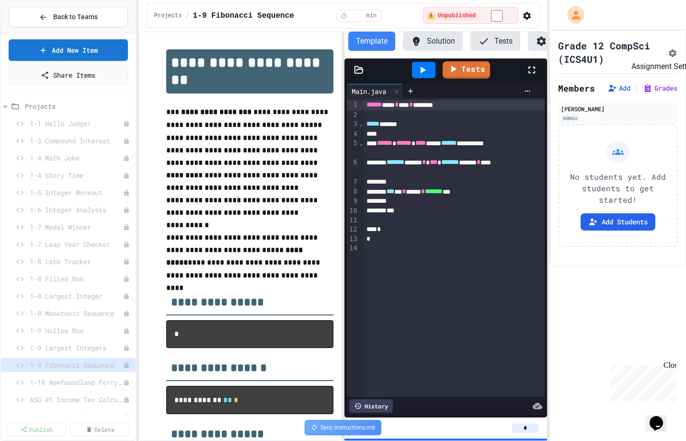
click at [668, 52] on icon "Assignment Settings" at bounding box center [673, 53] width 10 height 10
click at [70, 381] on span "1-10 Newfoundland Ferry (Extra Challenge!)" at bounding box center [72, 382] width 84 height 10
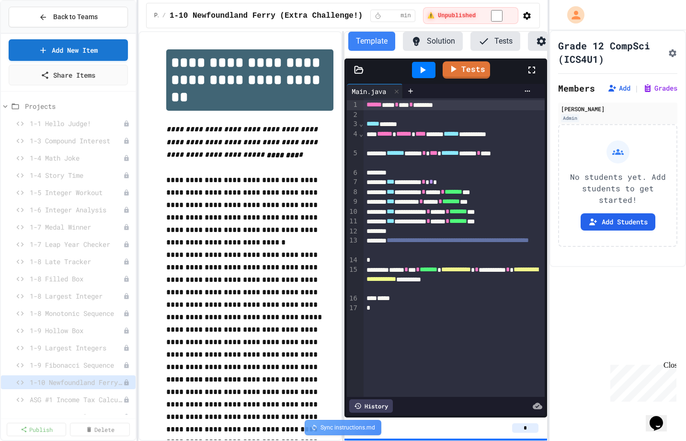
click at [671, 52] on icon "Assignment Settings" at bounding box center [673, 53] width 8 height 8
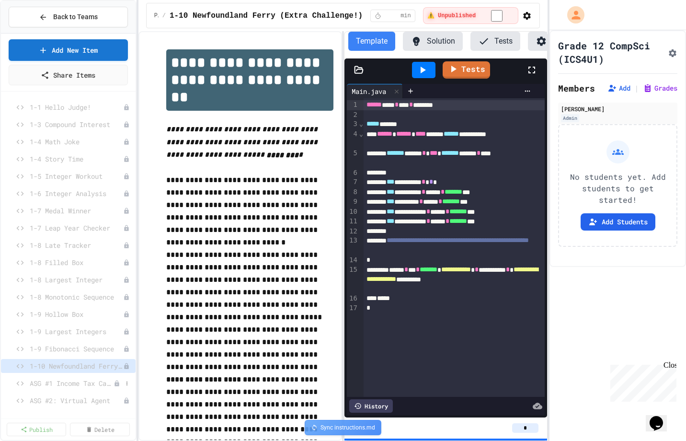
click at [65, 382] on span "ASG #1 Income Tax Calculator" at bounding box center [72, 383] width 84 height 10
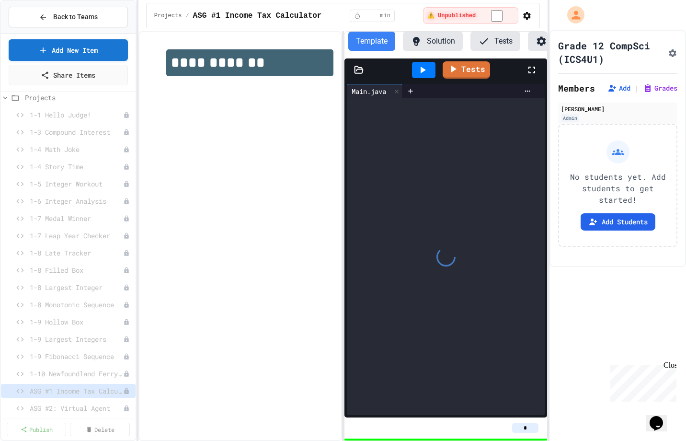
click at [670, 51] on icon "Assignment Settings" at bounding box center [673, 53] width 8 height 8
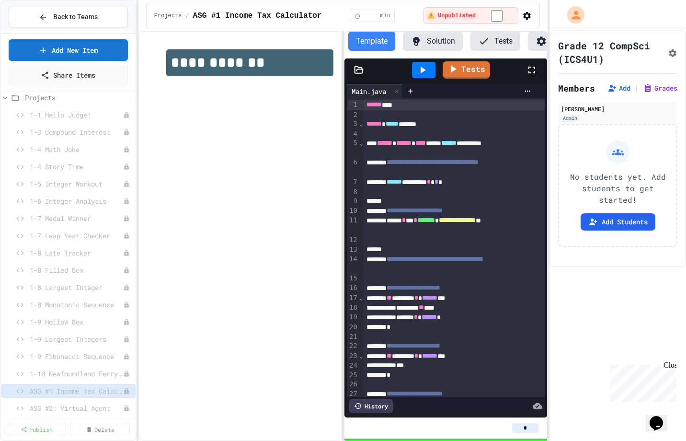
scroll to position [322, 0]
click at [58, 410] on span "ASG #2: Virtual Agent" at bounding box center [72, 408] width 84 height 10
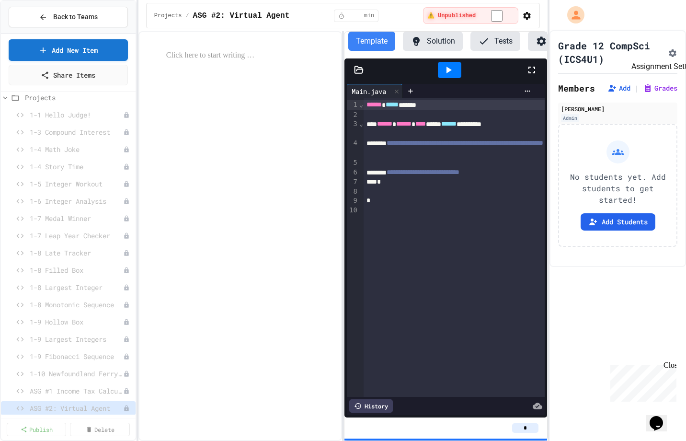
click at [671, 52] on icon "Assignment Settings" at bounding box center [673, 53] width 8 height 8
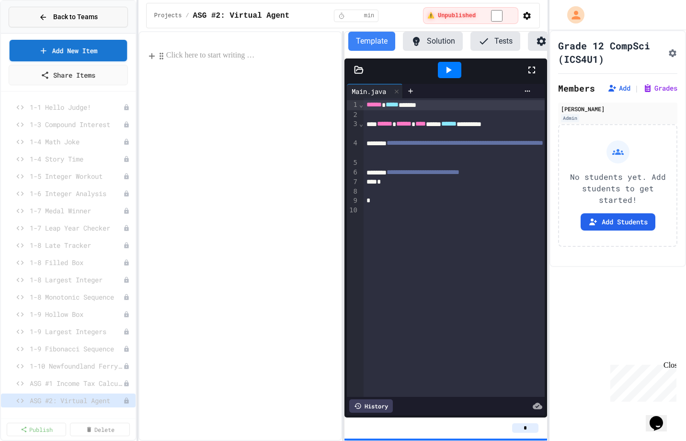
click at [79, 16] on span "Back to Teams" at bounding box center [75, 17] width 45 height 10
